Goal: Task Accomplishment & Management: Use online tool/utility

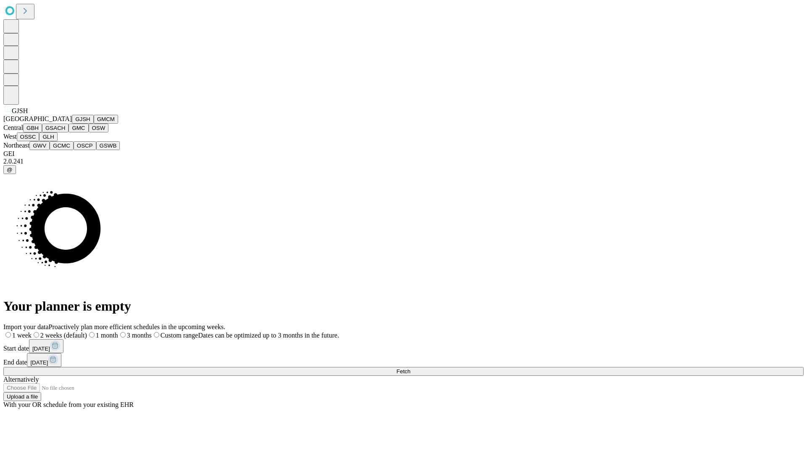
click at [72, 124] on button "GJSH" at bounding box center [83, 119] width 22 height 9
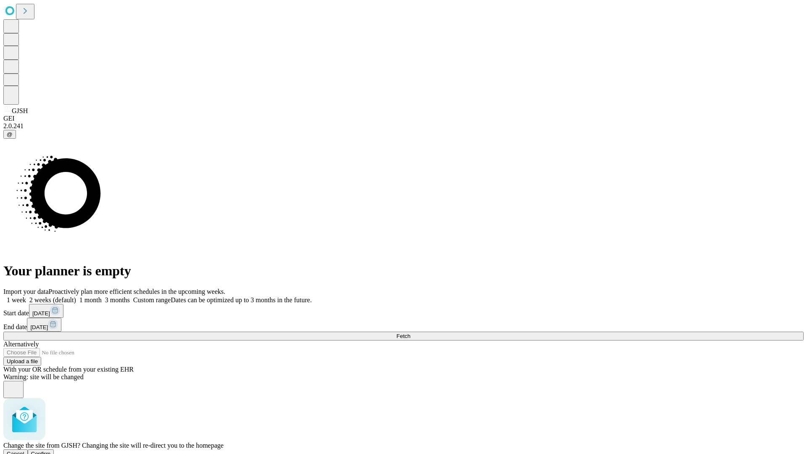
click at [51, 451] on span "Confirm" at bounding box center [41, 454] width 20 height 6
click at [102, 296] on label "1 month" at bounding box center [89, 299] width 26 height 7
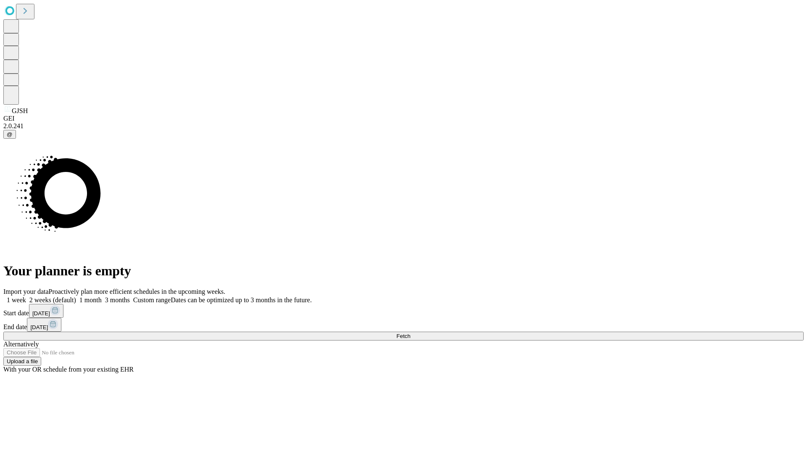
click at [410, 333] on span "Fetch" at bounding box center [404, 336] width 14 height 6
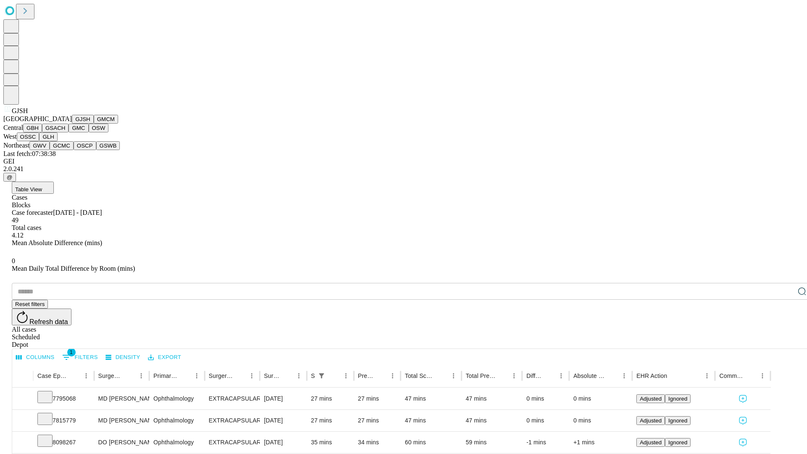
click at [94, 124] on button "GMCM" at bounding box center [106, 119] width 24 height 9
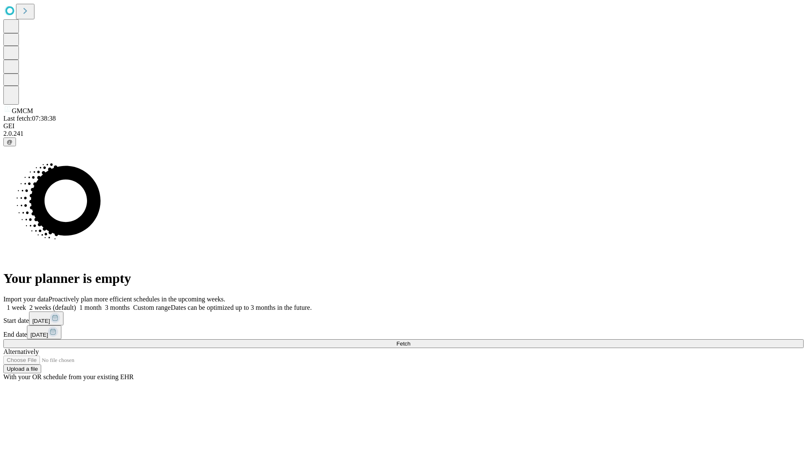
click at [102, 304] on label "1 month" at bounding box center [89, 307] width 26 height 7
click at [410, 341] on span "Fetch" at bounding box center [404, 344] width 14 height 6
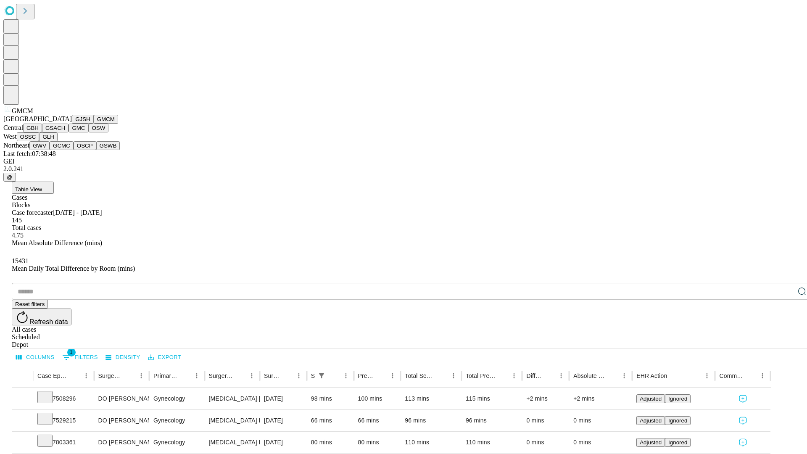
click at [42, 132] on button "GBH" at bounding box center [32, 128] width 19 height 9
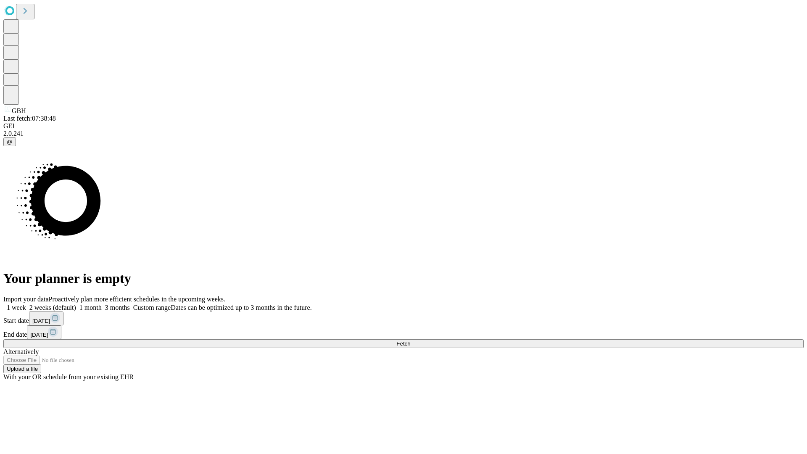
click at [102, 304] on label "1 month" at bounding box center [89, 307] width 26 height 7
click at [410, 341] on span "Fetch" at bounding box center [404, 344] width 14 height 6
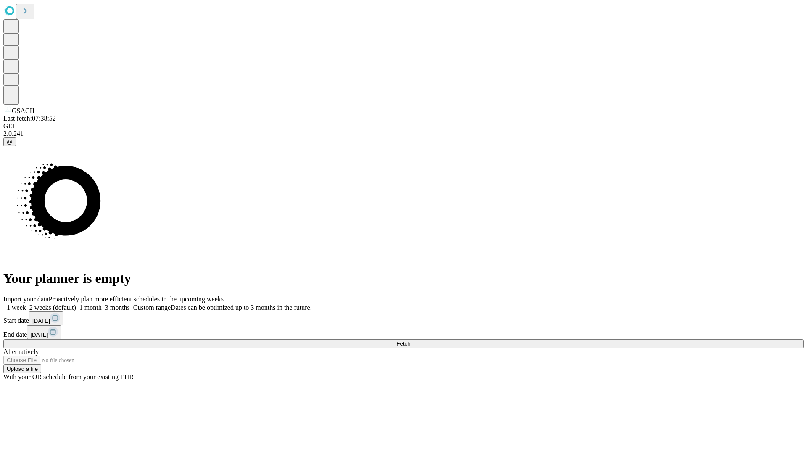
click at [102, 304] on label "1 month" at bounding box center [89, 307] width 26 height 7
click at [410, 341] on span "Fetch" at bounding box center [404, 344] width 14 height 6
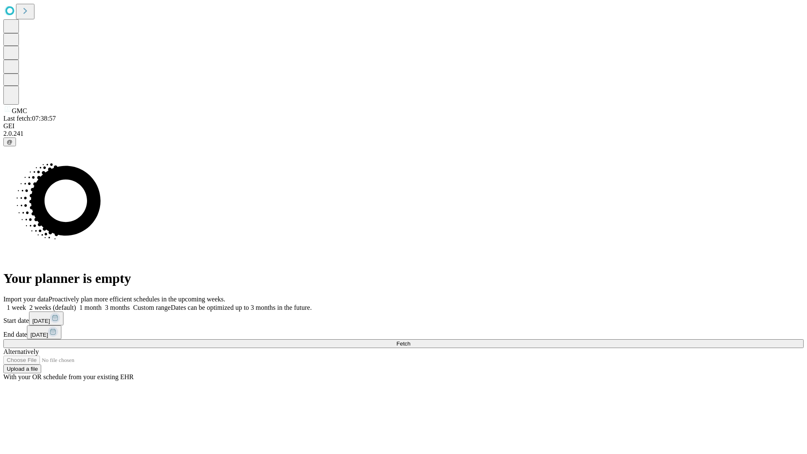
click at [102, 304] on label "1 month" at bounding box center [89, 307] width 26 height 7
click at [410, 341] on span "Fetch" at bounding box center [404, 344] width 14 height 6
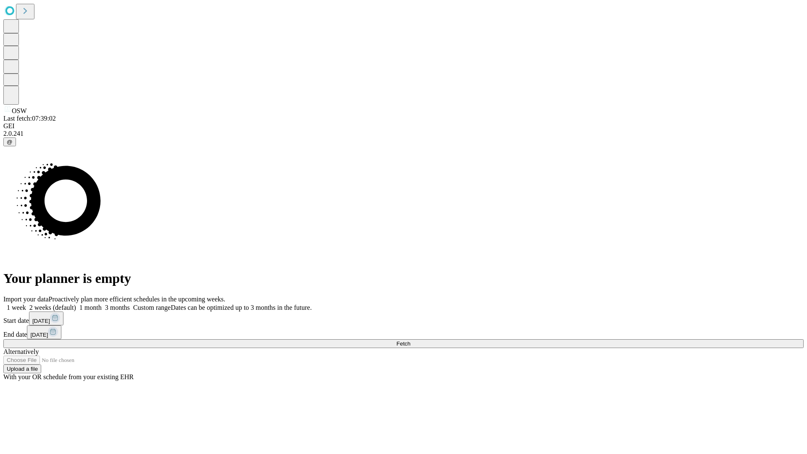
click at [102, 304] on label "1 month" at bounding box center [89, 307] width 26 height 7
click at [410, 341] on span "Fetch" at bounding box center [404, 344] width 14 height 6
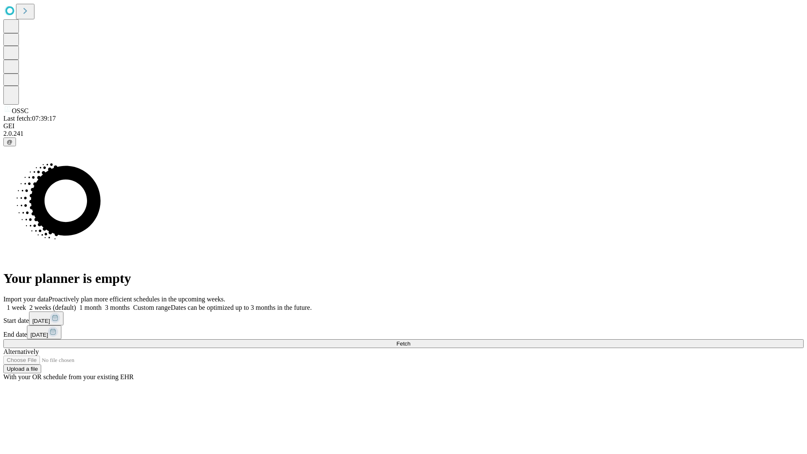
click at [102, 304] on label "1 month" at bounding box center [89, 307] width 26 height 7
click at [410, 341] on span "Fetch" at bounding box center [404, 344] width 14 height 6
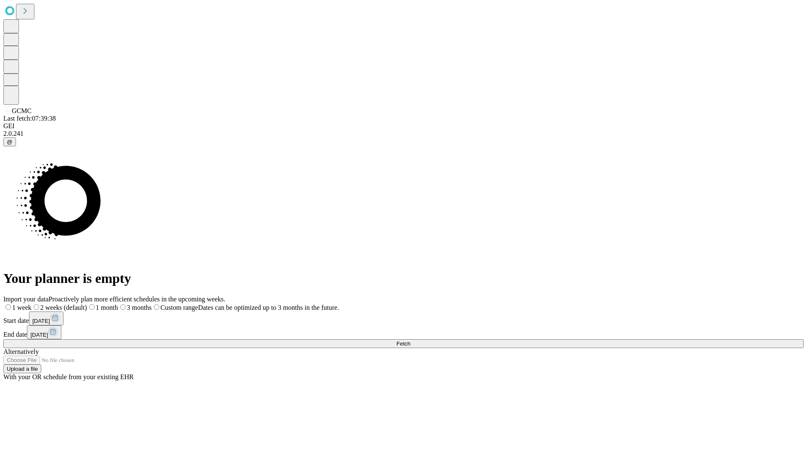
click at [118, 304] on label "1 month" at bounding box center [102, 307] width 31 height 7
click at [410, 341] on span "Fetch" at bounding box center [404, 344] width 14 height 6
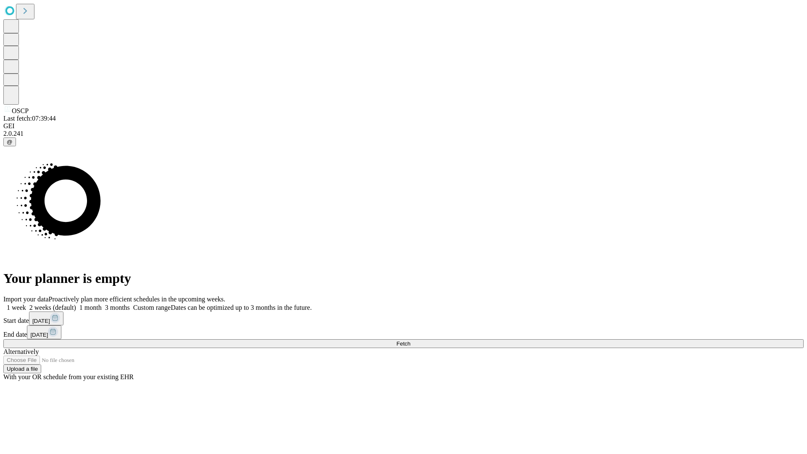
click at [102, 304] on label "1 month" at bounding box center [89, 307] width 26 height 7
click at [410, 341] on span "Fetch" at bounding box center [404, 344] width 14 height 6
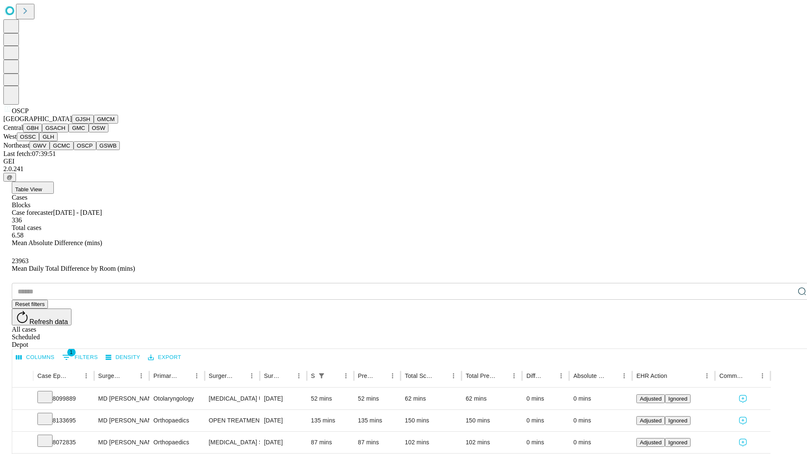
click at [96, 150] on button "GSWB" at bounding box center [108, 145] width 24 height 9
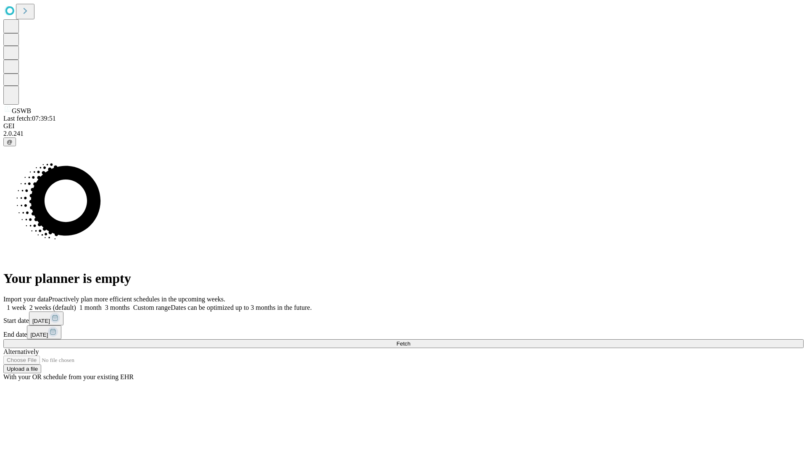
click at [102, 304] on label "1 month" at bounding box center [89, 307] width 26 height 7
click at [410, 341] on span "Fetch" at bounding box center [404, 344] width 14 height 6
